Goal: Information Seeking & Learning: Learn about a topic

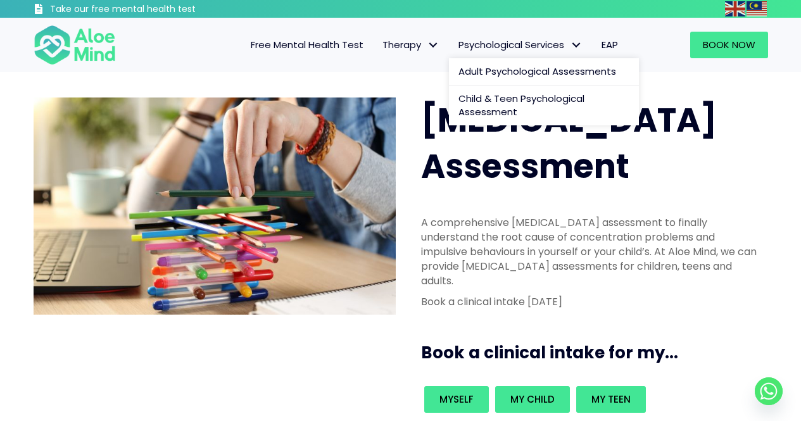
click at [544, 41] on span "Psychological Services" at bounding box center [520, 44] width 124 height 13
click at [494, 96] on span "Child & Teen Psychological Assessment" at bounding box center [521, 105] width 126 height 27
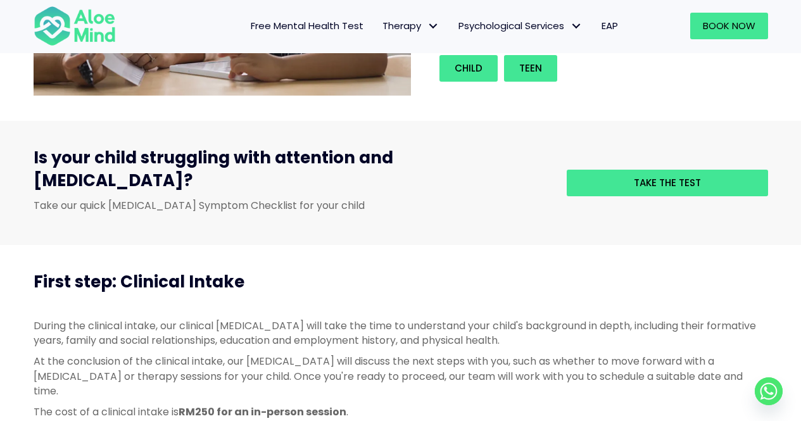
scroll to position [127, 0]
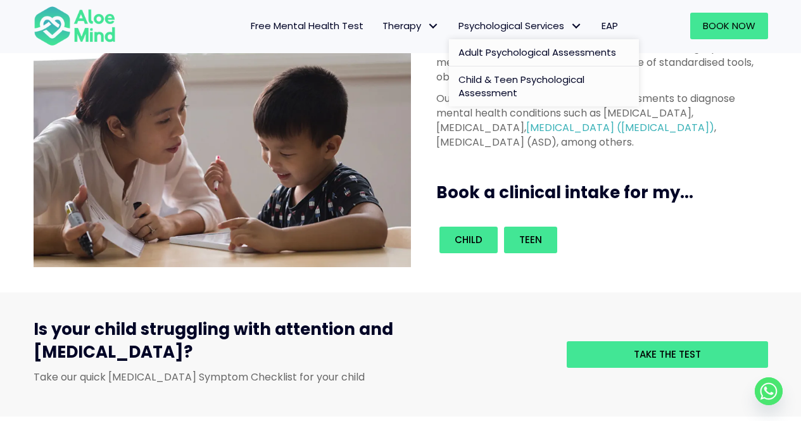
click at [568, 51] on span "Adult Psychological Assessments" at bounding box center [537, 52] width 158 height 13
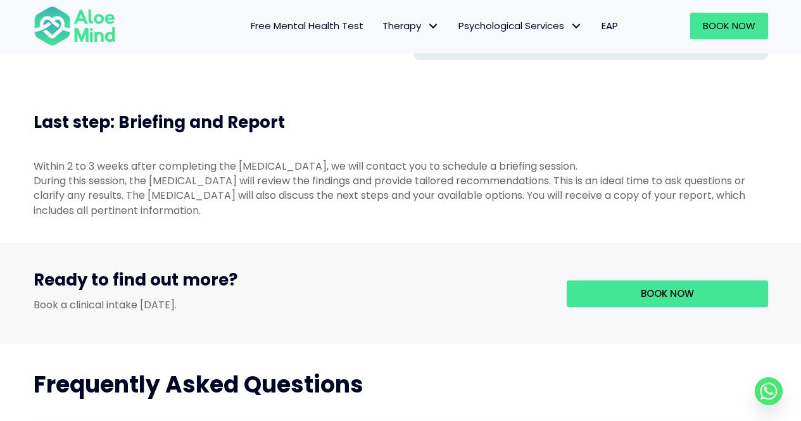
scroll to position [1266, 0]
